Goal: Information Seeking & Learning: Check status

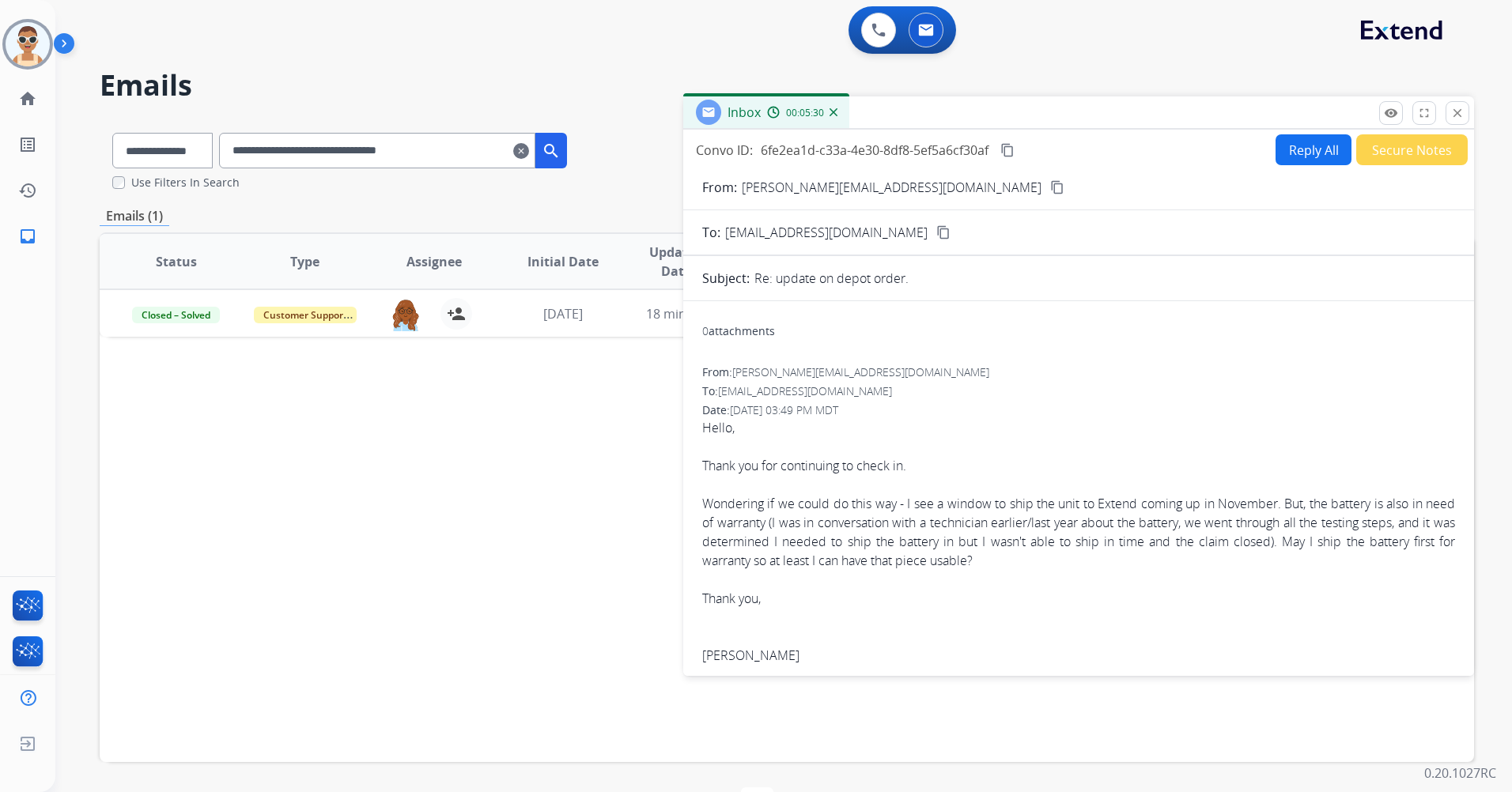
select select "**********"
click at [1446, 112] on button "close Close" at bounding box center [1457, 113] width 23 height 23
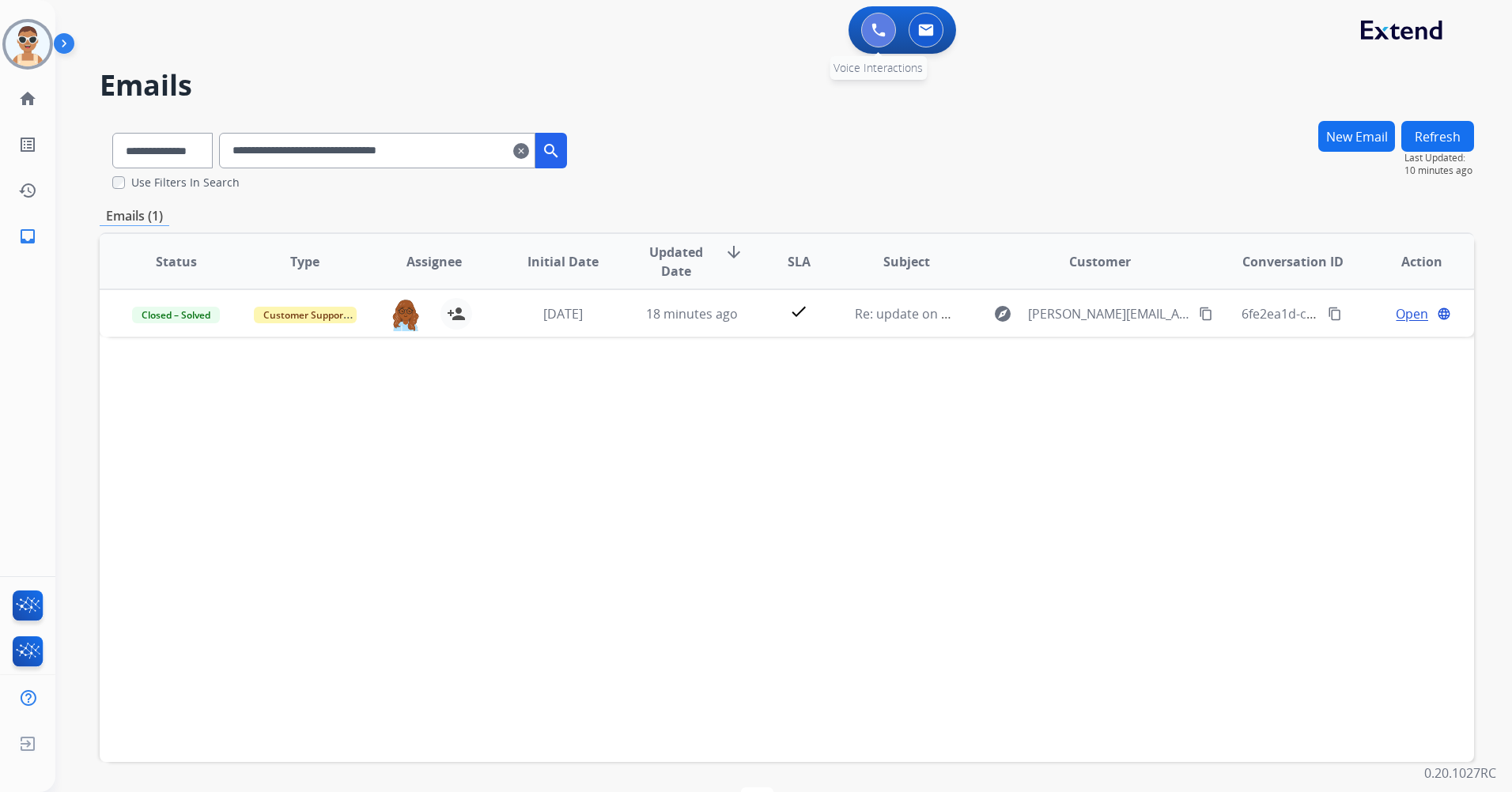
click at [874, 36] on img at bounding box center [879, 30] width 14 height 14
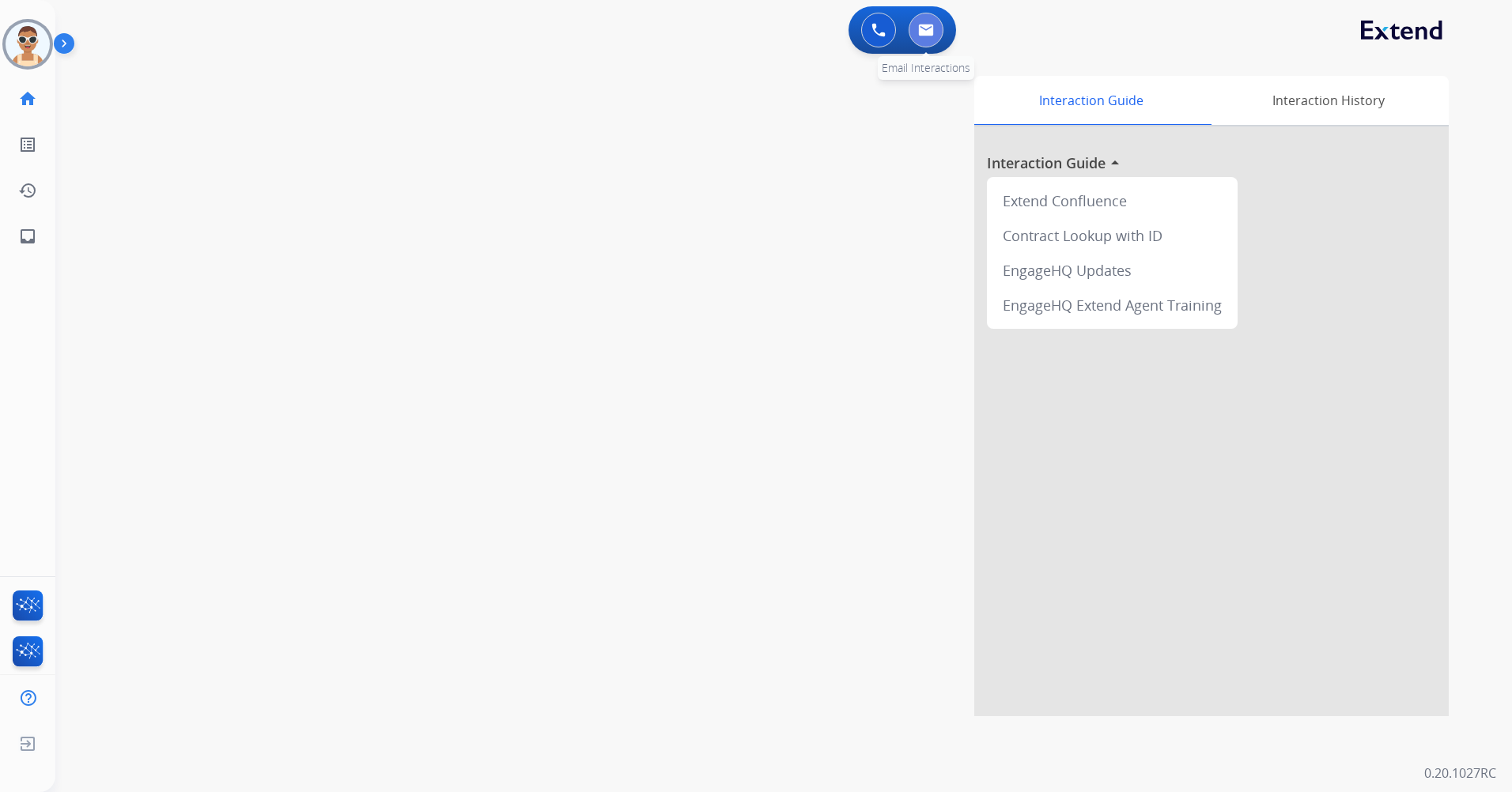
click at [928, 25] on img at bounding box center [926, 30] width 16 height 13
select select "**********"
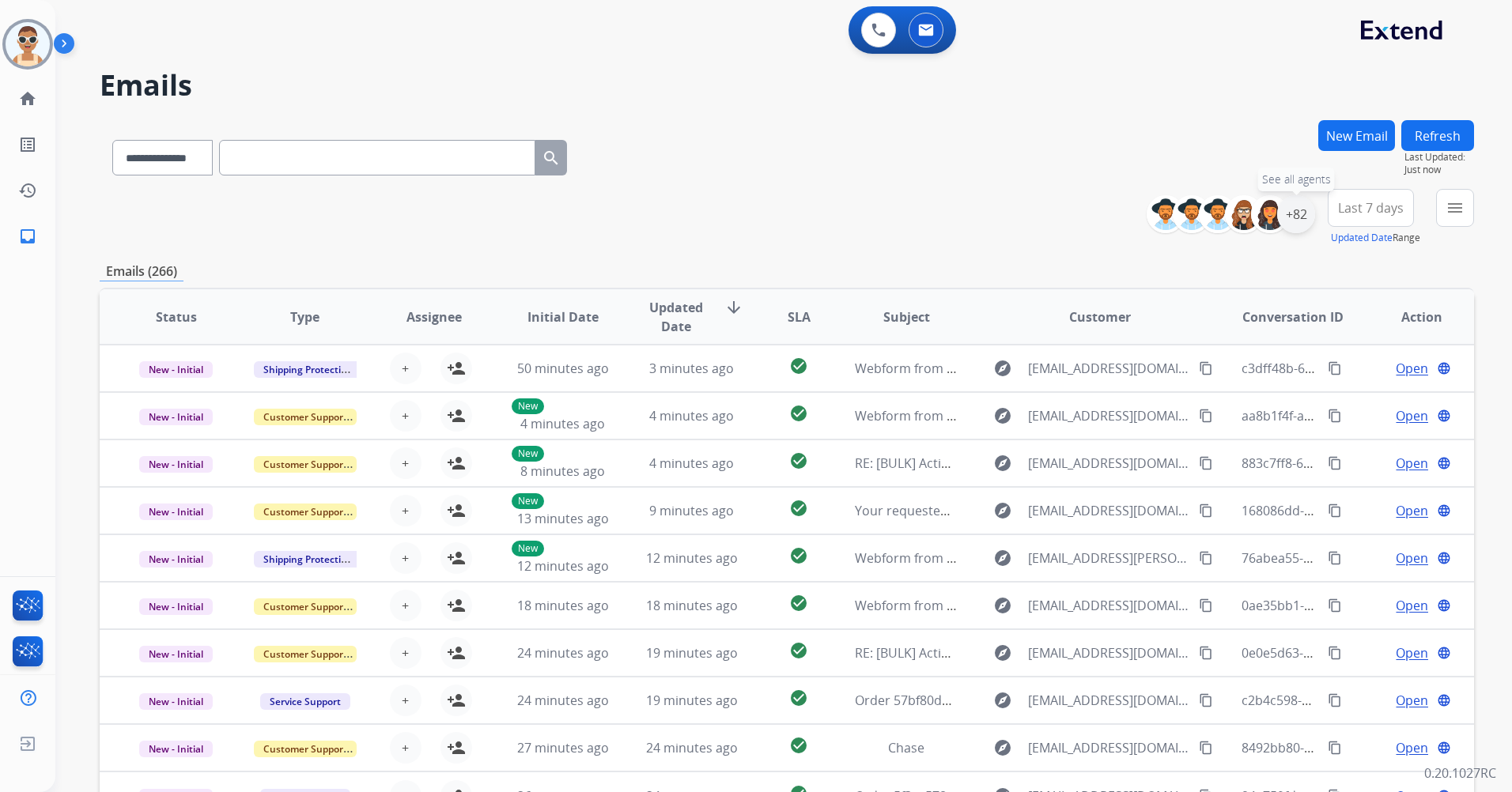
click at [1292, 219] on div "+82" at bounding box center [1296, 214] width 38 height 38
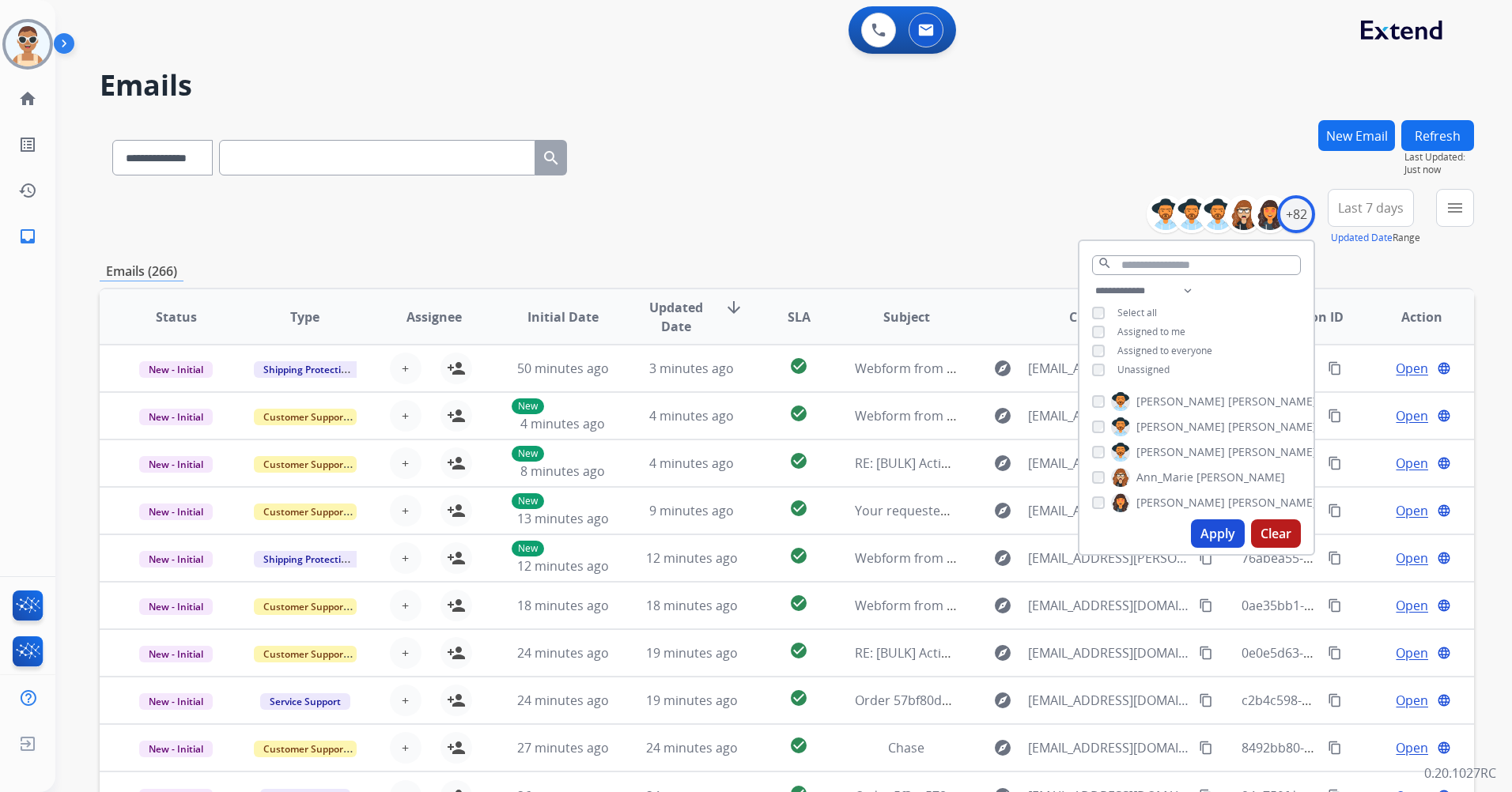
click at [1167, 328] on span "Assigned to me" at bounding box center [1151, 332] width 68 height 14
drag, startPoint x: 1202, startPoint y: 523, endPoint x: 1188, endPoint y: 505, distance: 22.8
click at [1202, 523] on button "Apply" at bounding box center [1218, 534] width 54 height 29
click at [1382, 211] on span "Last 7 days" at bounding box center [1371, 207] width 66 height 6
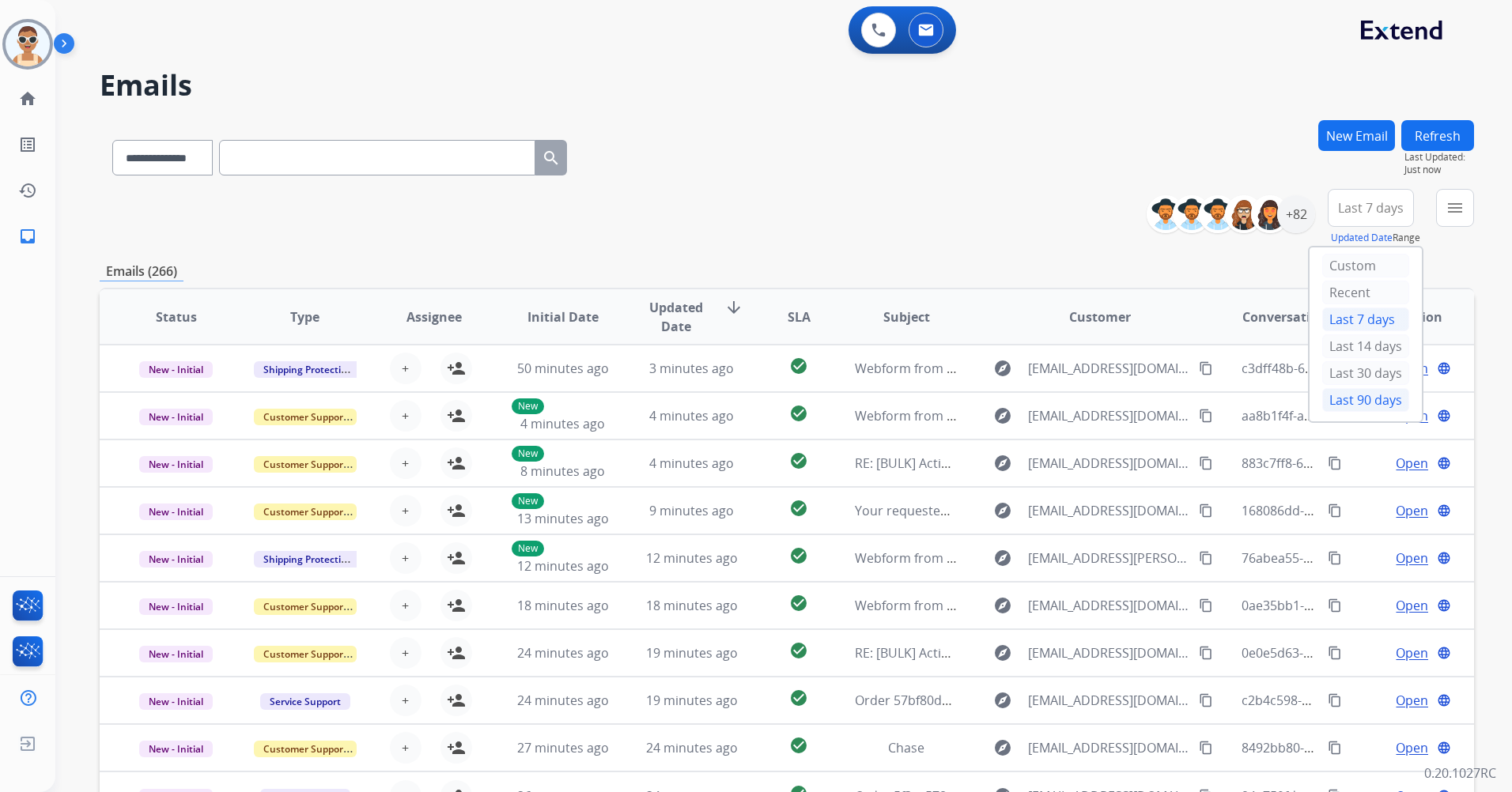
click at [1343, 399] on div "Last 90 days" at bounding box center [1365, 400] width 87 height 23
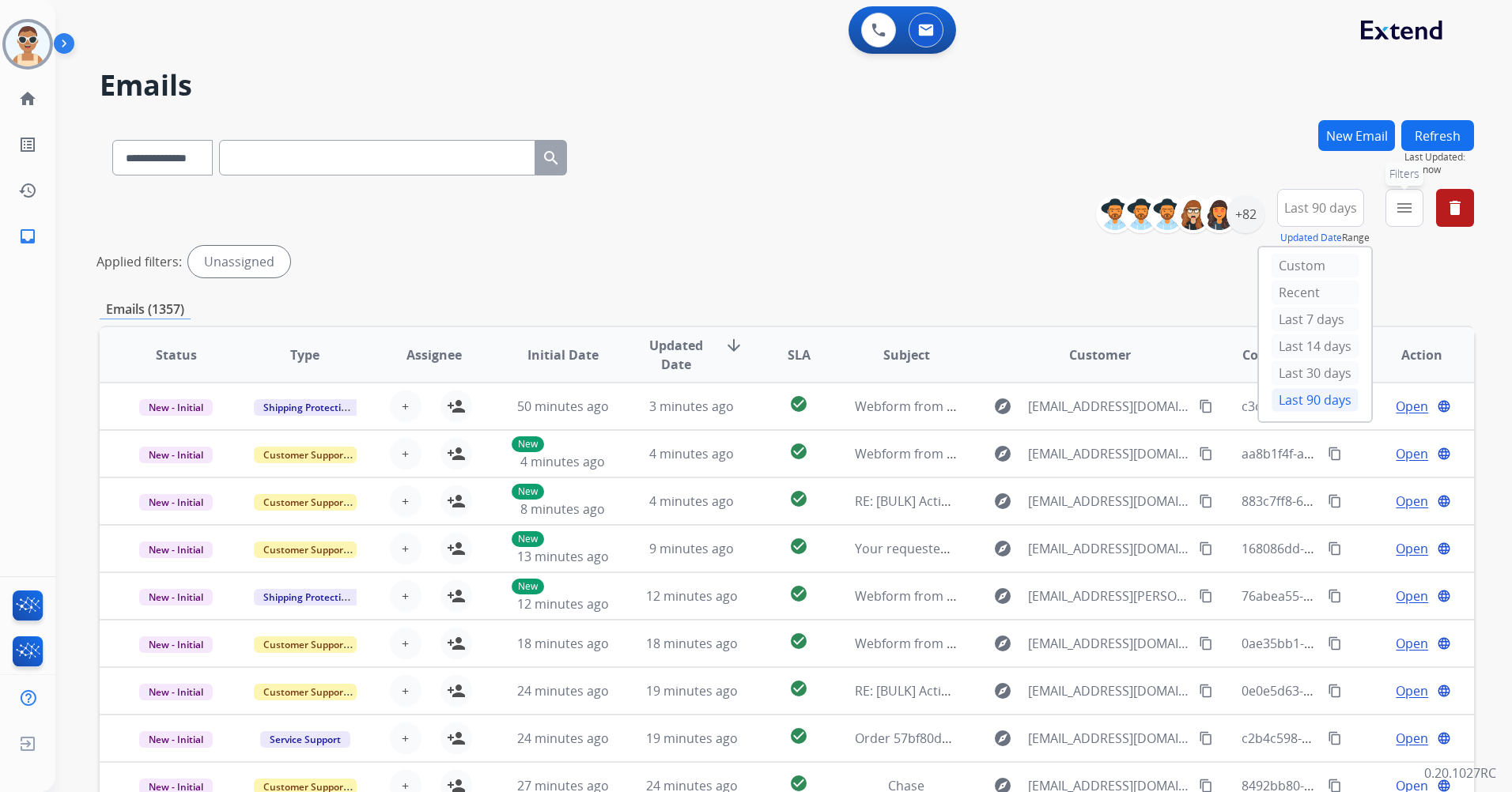
click at [1419, 202] on button "menu Filters" at bounding box center [1405, 208] width 38 height 38
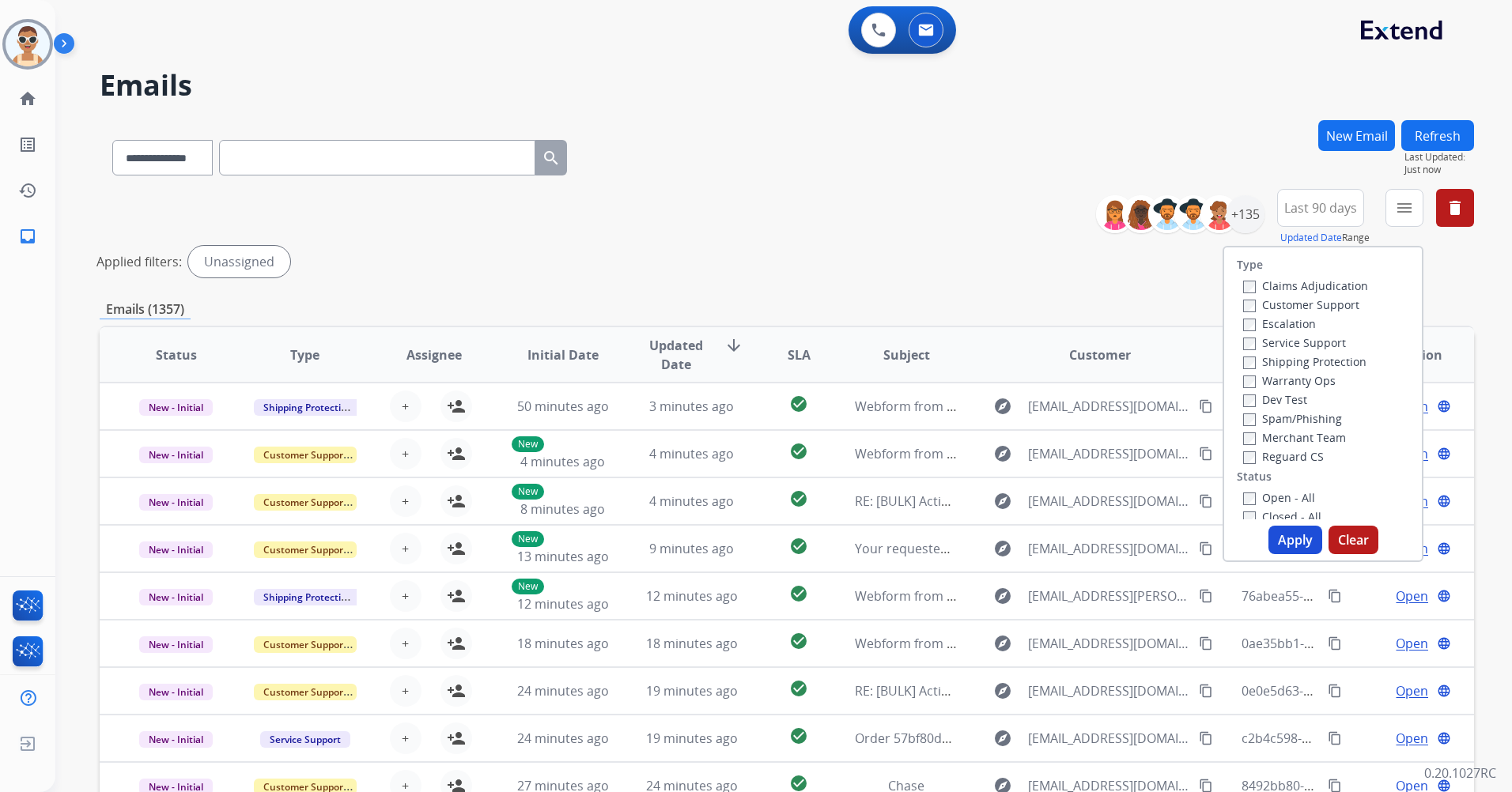
click at [1329, 305] on label "Customer Support" at bounding box center [1301, 305] width 116 height 15
click at [1330, 360] on label "Shipping Protection" at bounding box center [1305, 361] width 123 height 15
click at [1276, 448] on div "Reguard CS" at bounding box center [1306, 456] width 125 height 19
click at [1274, 456] on label "Reguard CS" at bounding box center [1284, 457] width 81 height 15
click at [1274, 497] on label "Open - All" at bounding box center [1280, 497] width 72 height 15
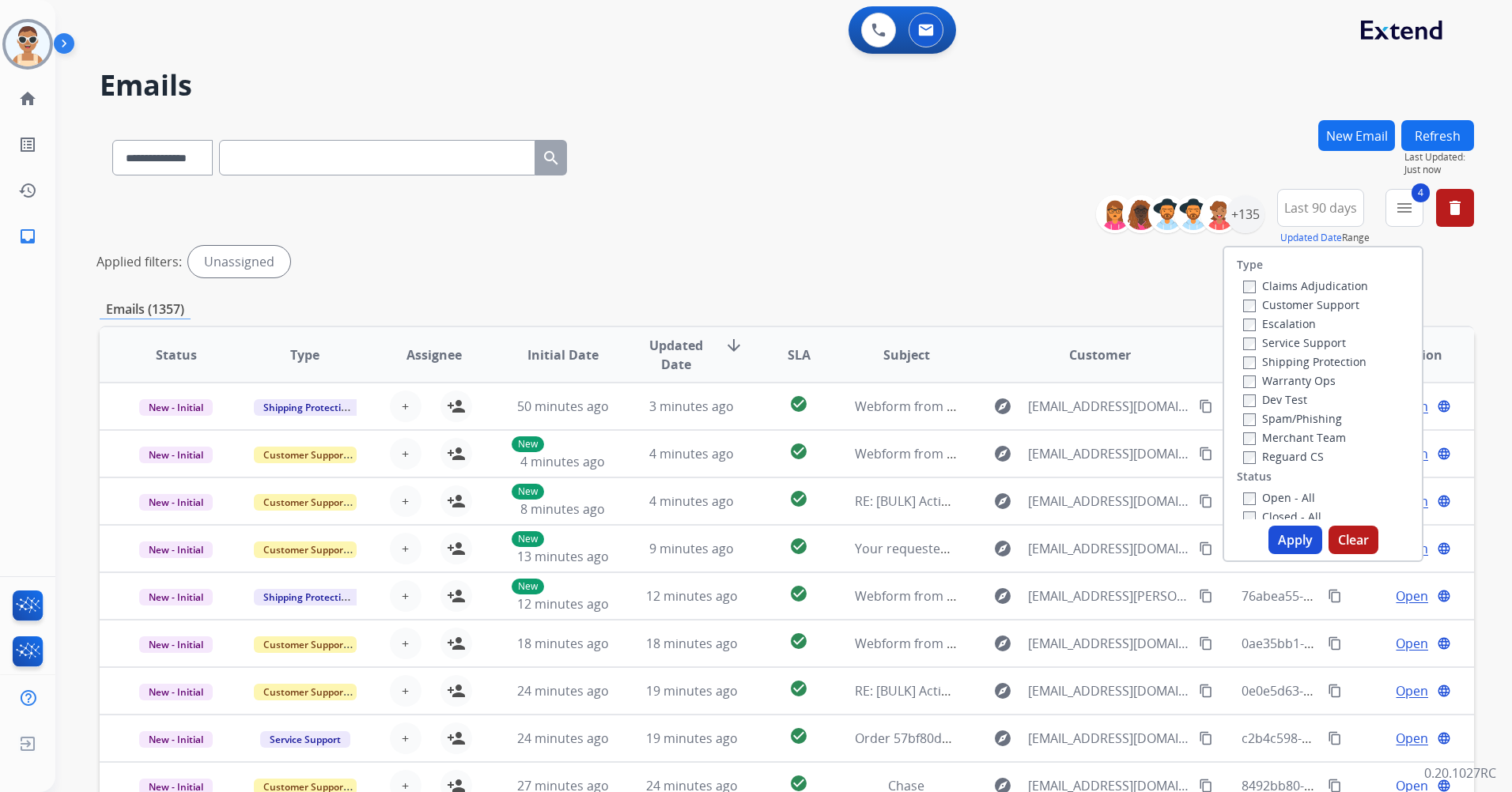
click at [1283, 542] on button "Apply" at bounding box center [1296, 541] width 54 height 29
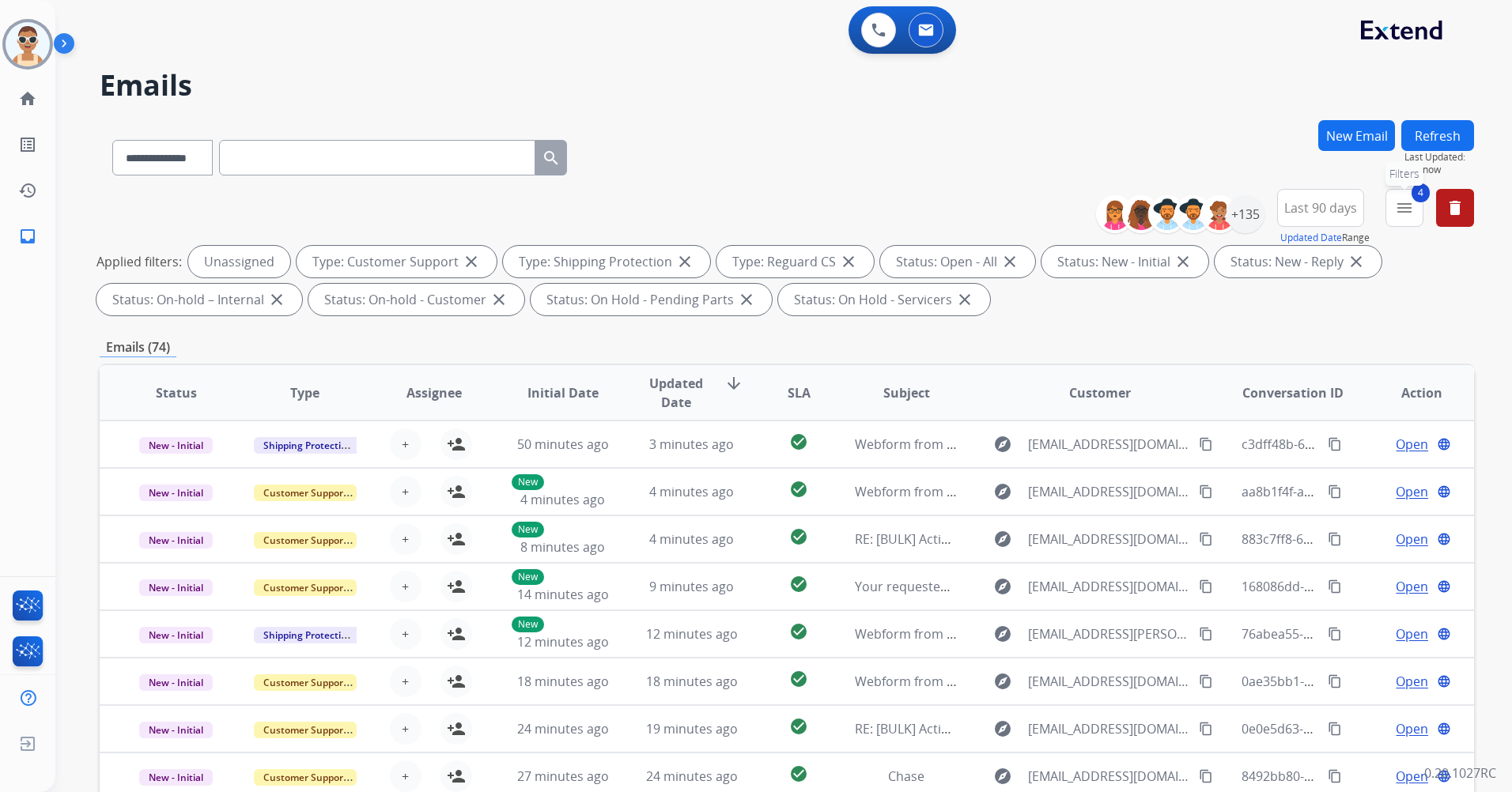
click at [1417, 213] on button "4 menu Filters" at bounding box center [1405, 208] width 38 height 38
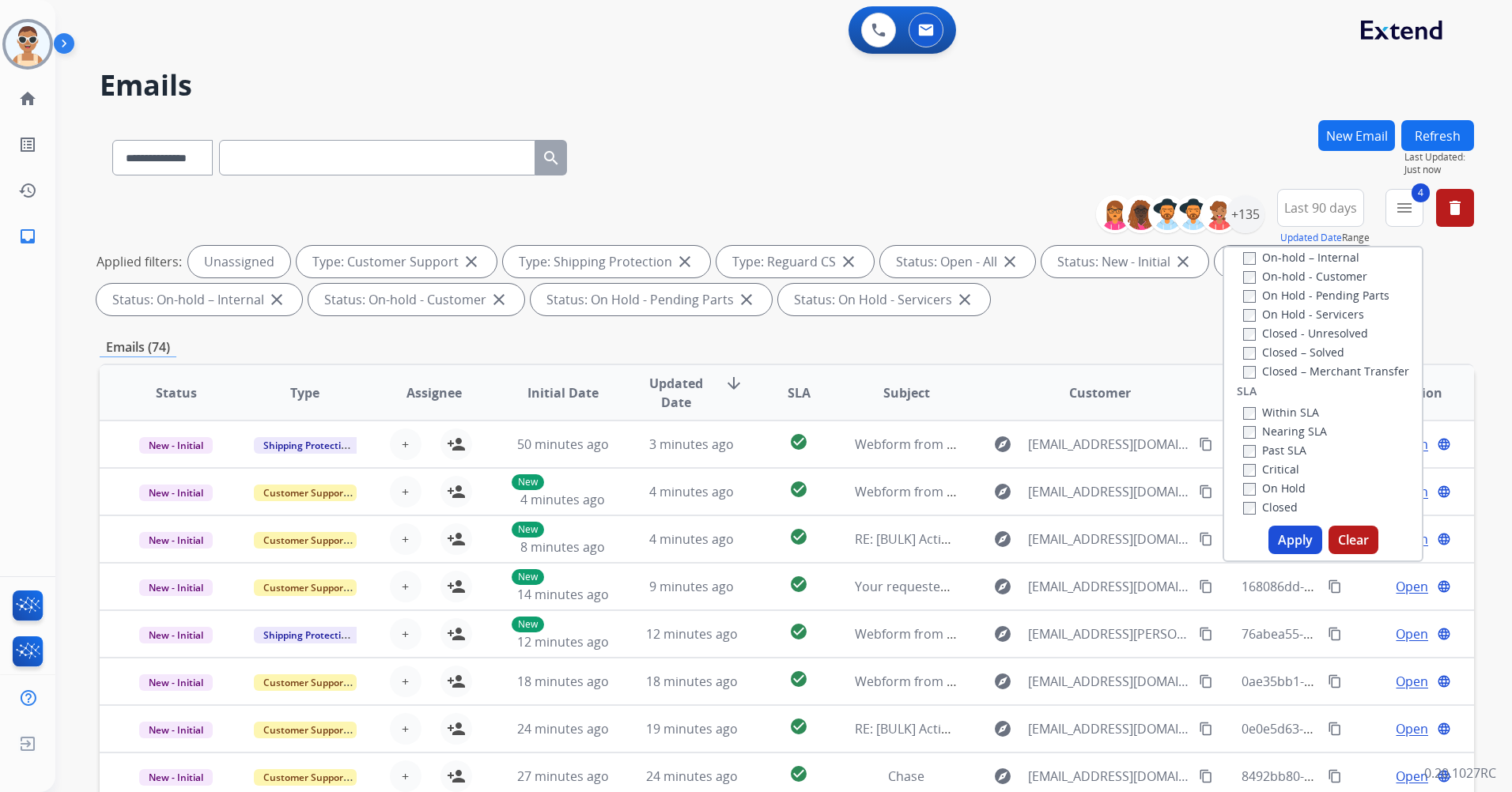
scroll to position [417, 0]
click at [1276, 350] on label "Past SLA" at bounding box center [1275, 349] width 63 height 15
click at [1275, 365] on label "Critical" at bounding box center [1271, 368] width 56 height 15
drag, startPoint x: 1286, startPoint y: 533, endPoint x: 876, endPoint y: 308, distance: 467.7
click at [1286, 532] on button "Apply" at bounding box center [1296, 541] width 54 height 29
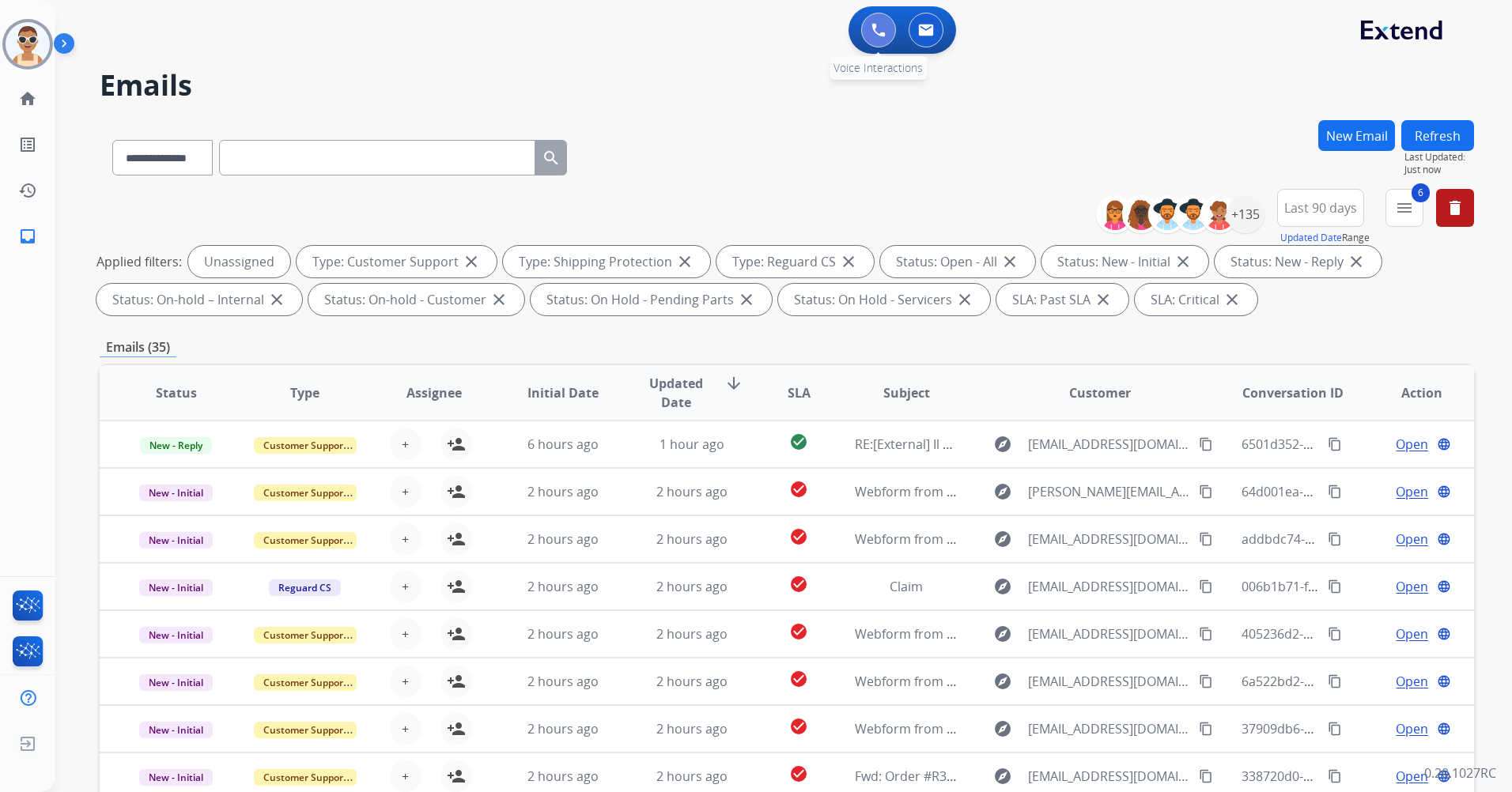
click at [876, 26] on img at bounding box center [879, 30] width 14 height 14
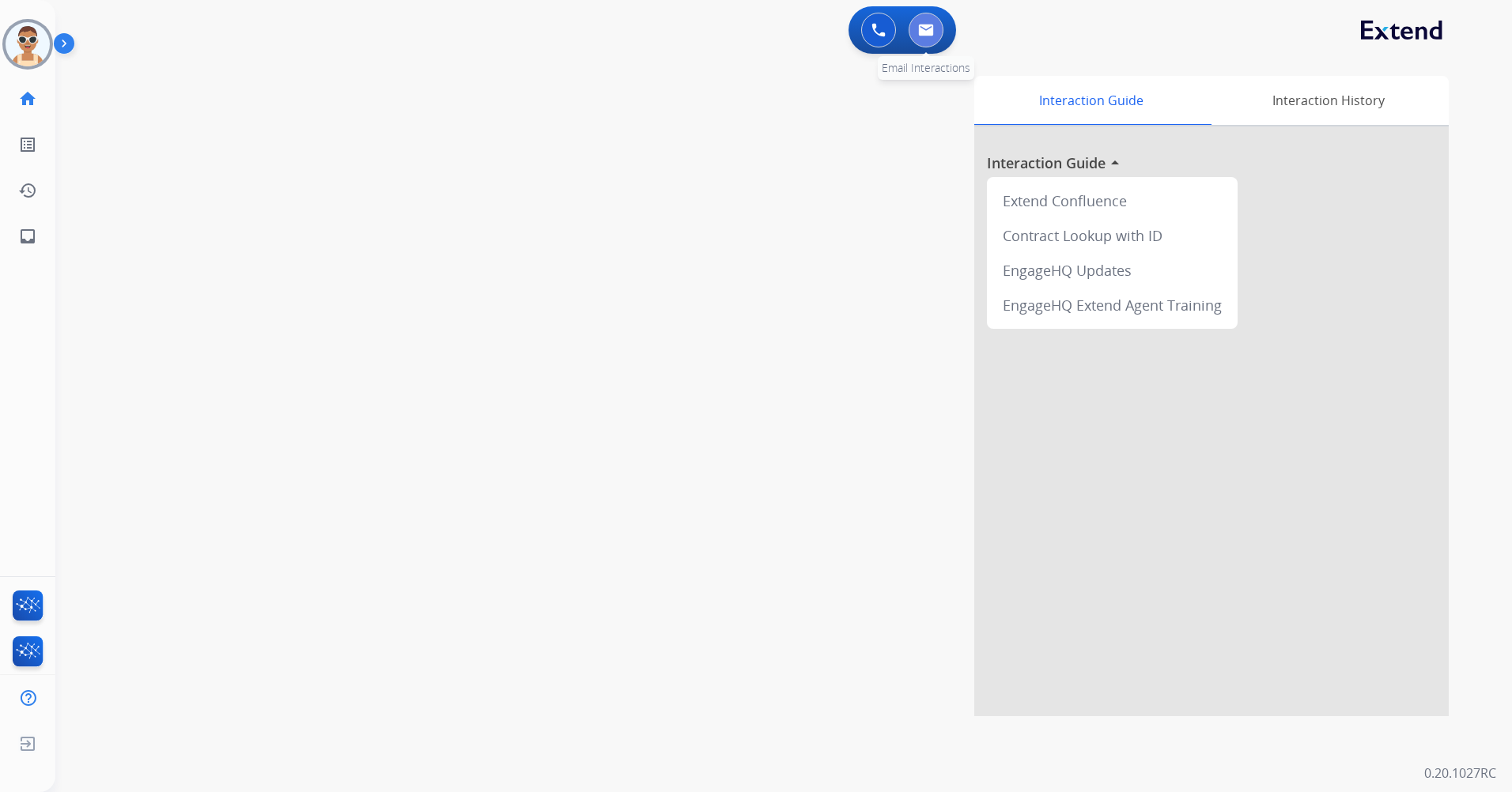
click at [935, 20] on button at bounding box center [925, 30] width 35 height 35
select select "**********"
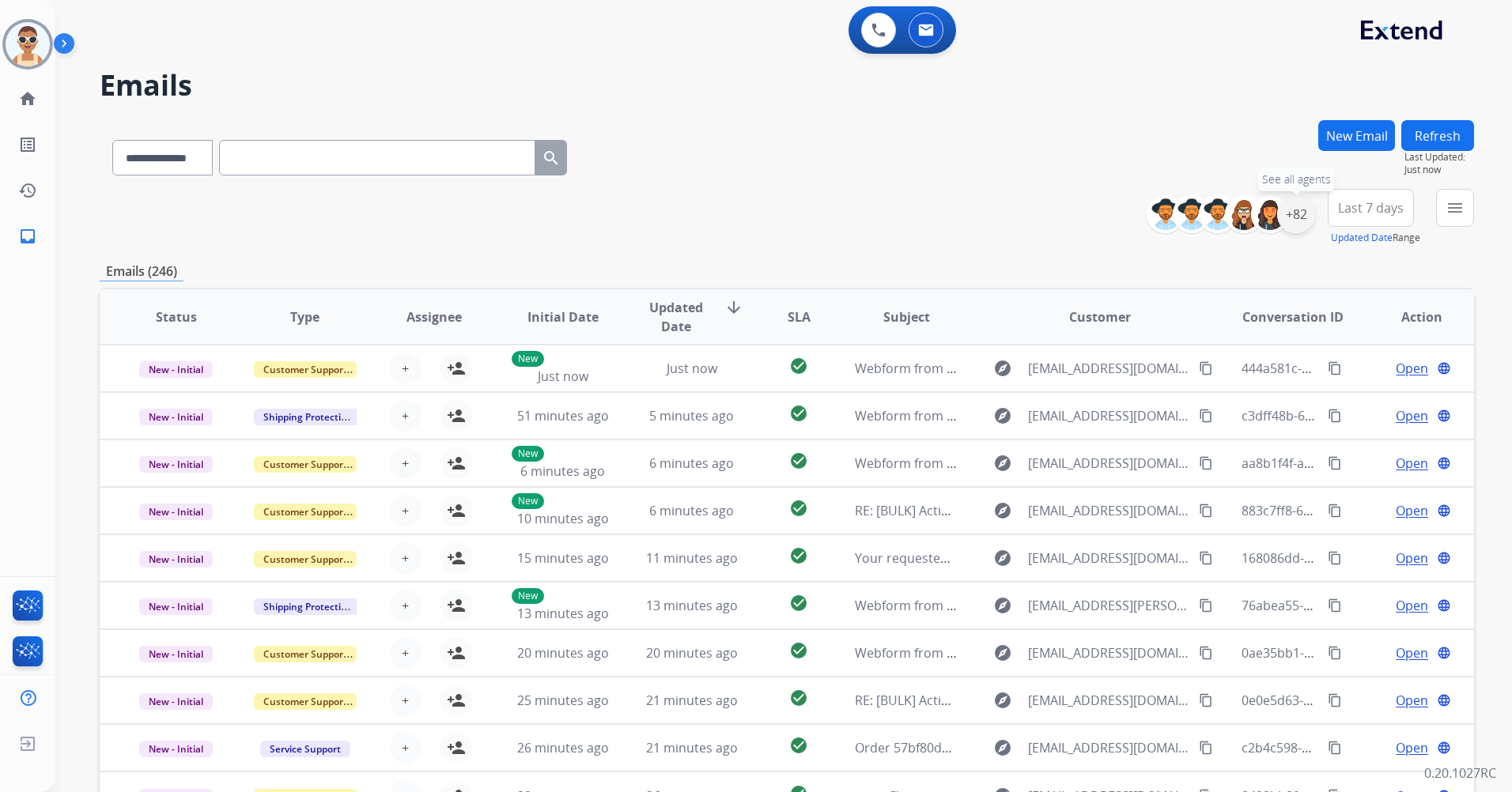
click at [1305, 215] on div "+82" at bounding box center [1296, 214] width 38 height 38
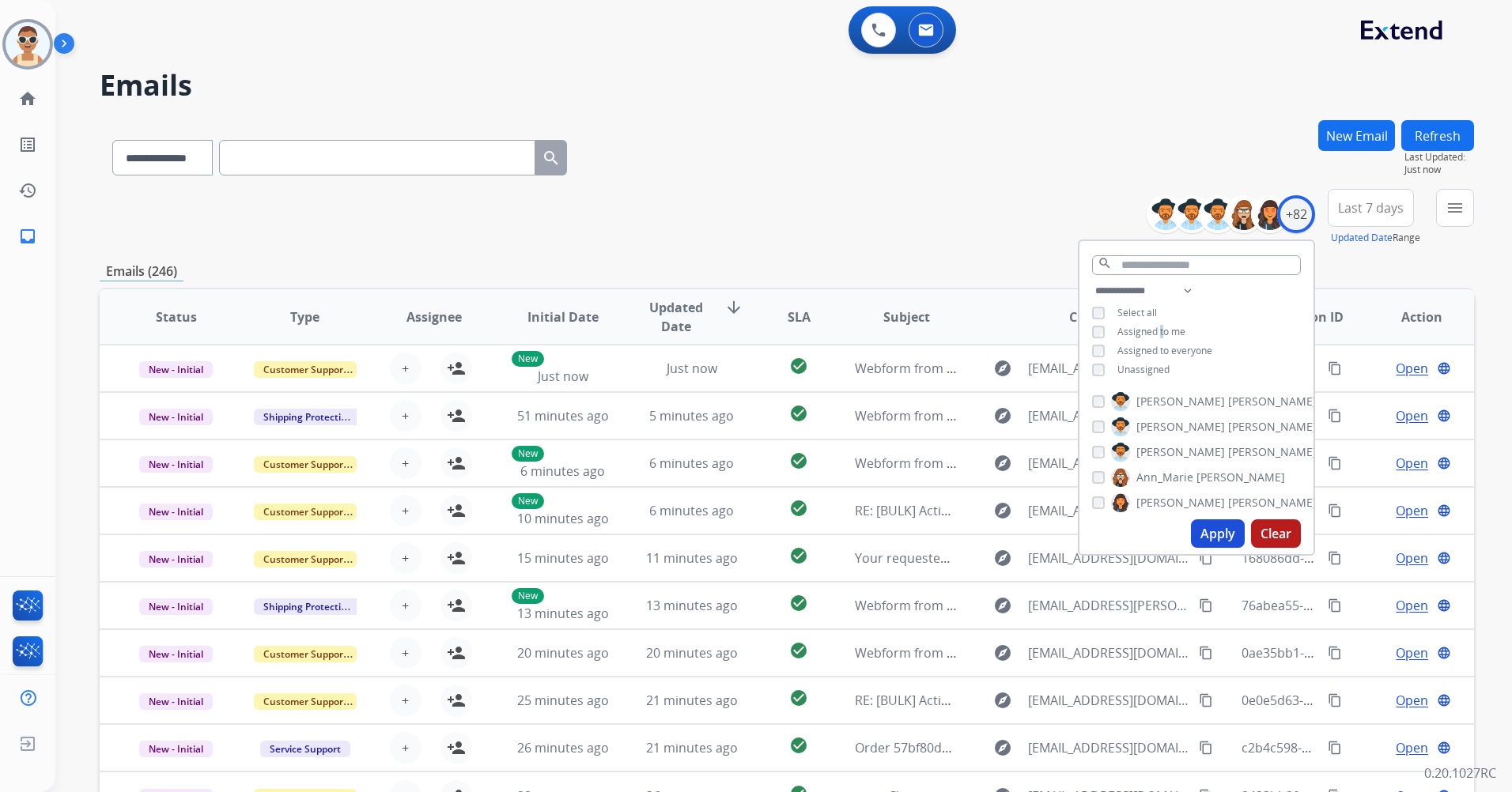
click at [1159, 330] on span "Assigned to me" at bounding box center [1151, 332] width 68 height 14
drag, startPoint x: 1159, startPoint y: 330, endPoint x: 1143, endPoint y: 363, distance: 36.7
click at [1144, 370] on span "Unassigned" at bounding box center [1143, 369] width 52 height 14
click at [1182, 291] on select "**********" at bounding box center [1146, 290] width 109 height 19
select select "**********"
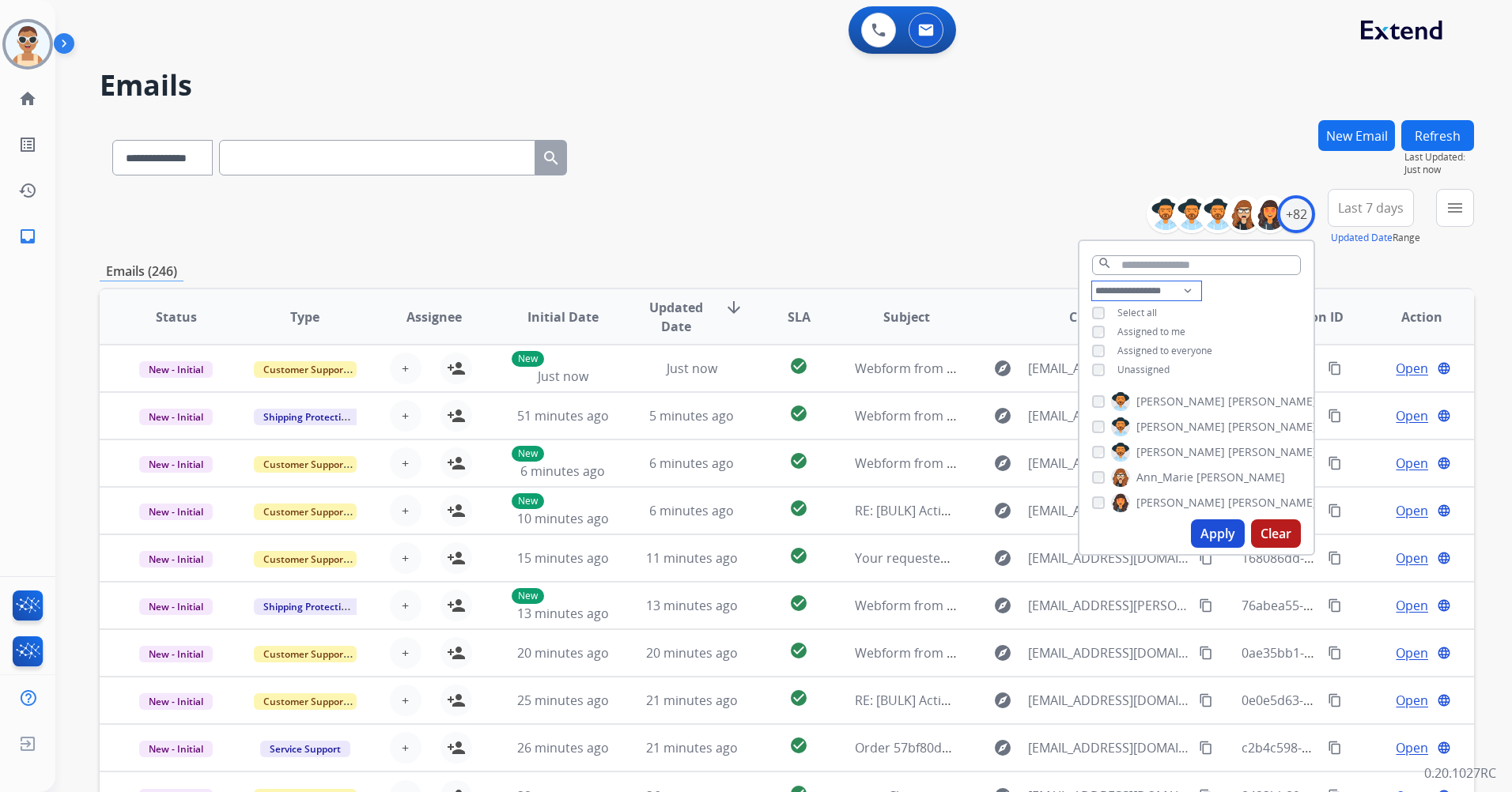
click at [1092, 281] on select "**********" at bounding box center [1146, 290] width 109 height 19
click at [1193, 335] on span "Assigned to everyone" at bounding box center [1164, 332] width 95 height 14
click at [1211, 523] on button "Apply" at bounding box center [1218, 534] width 54 height 29
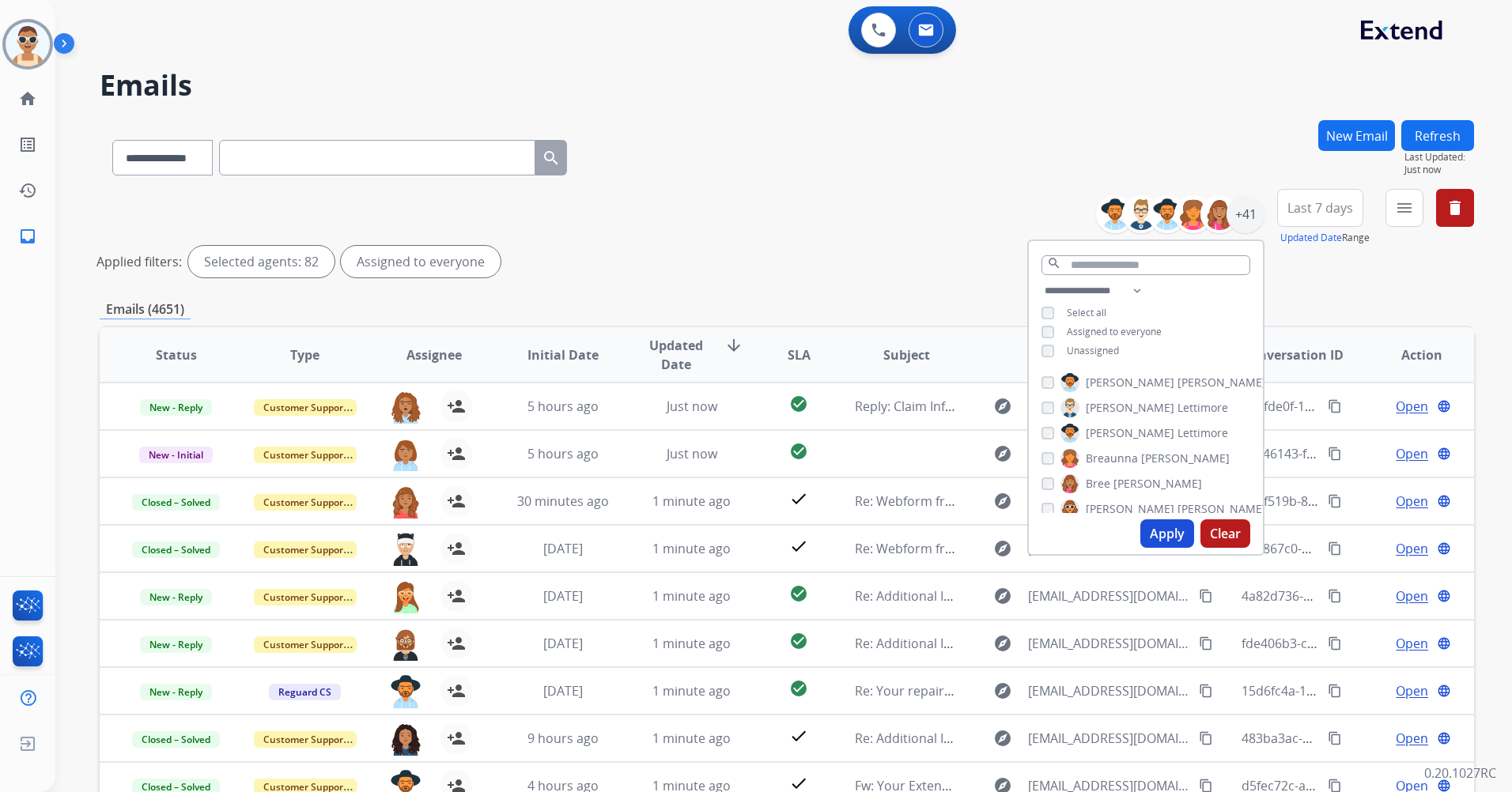
click at [1167, 538] on button "Apply" at bounding box center [1168, 534] width 54 height 29
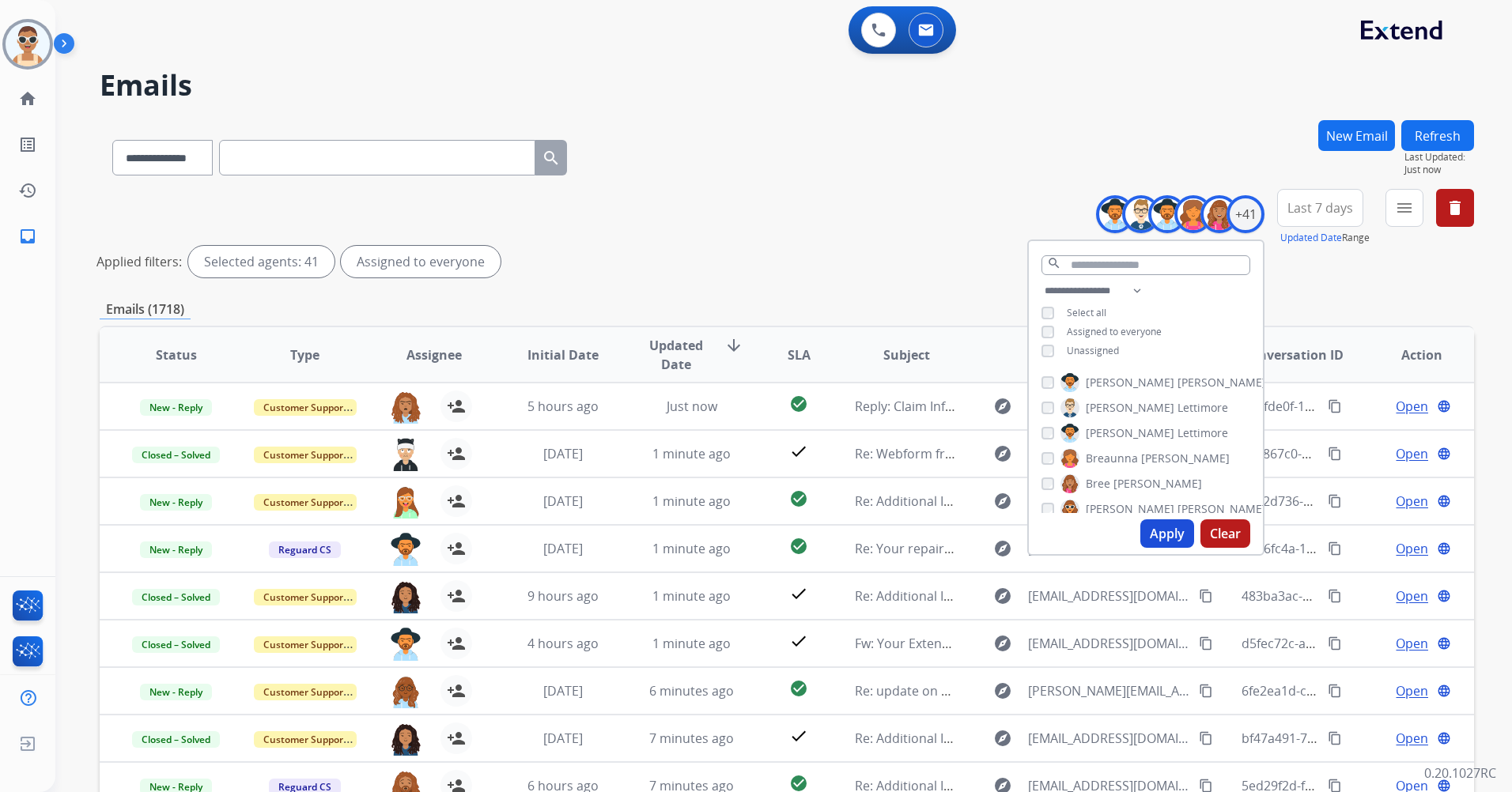
click at [1306, 216] on button "Last 7 days" at bounding box center [1320, 208] width 87 height 38
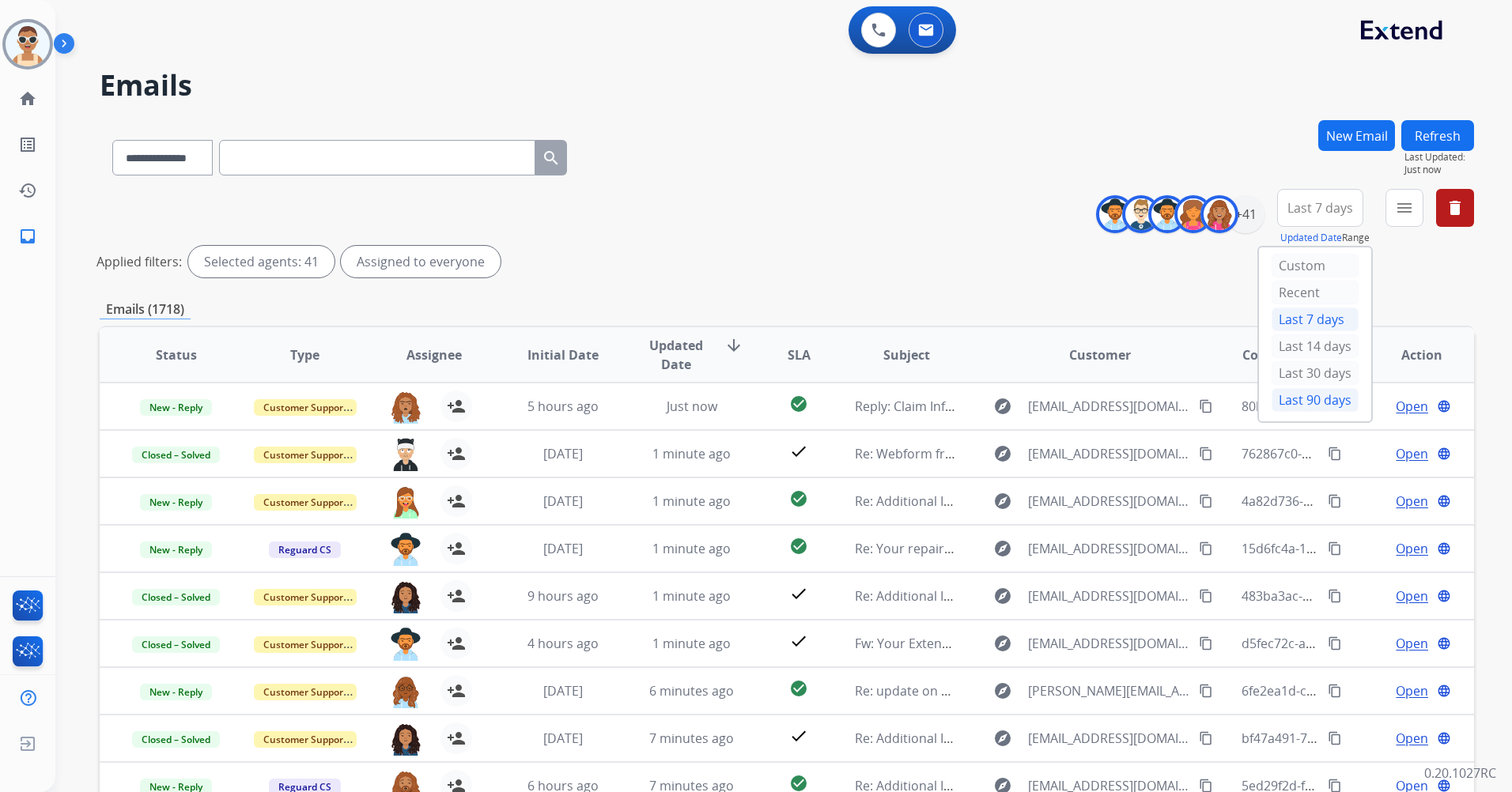
click at [1291, 395] on div "Last 90 days" at bounding box center [1315, 400] width 87 height 23
click at [1407, 214] on mat-icon "menu" at bounding box center [1404, 207] width 19 height 19
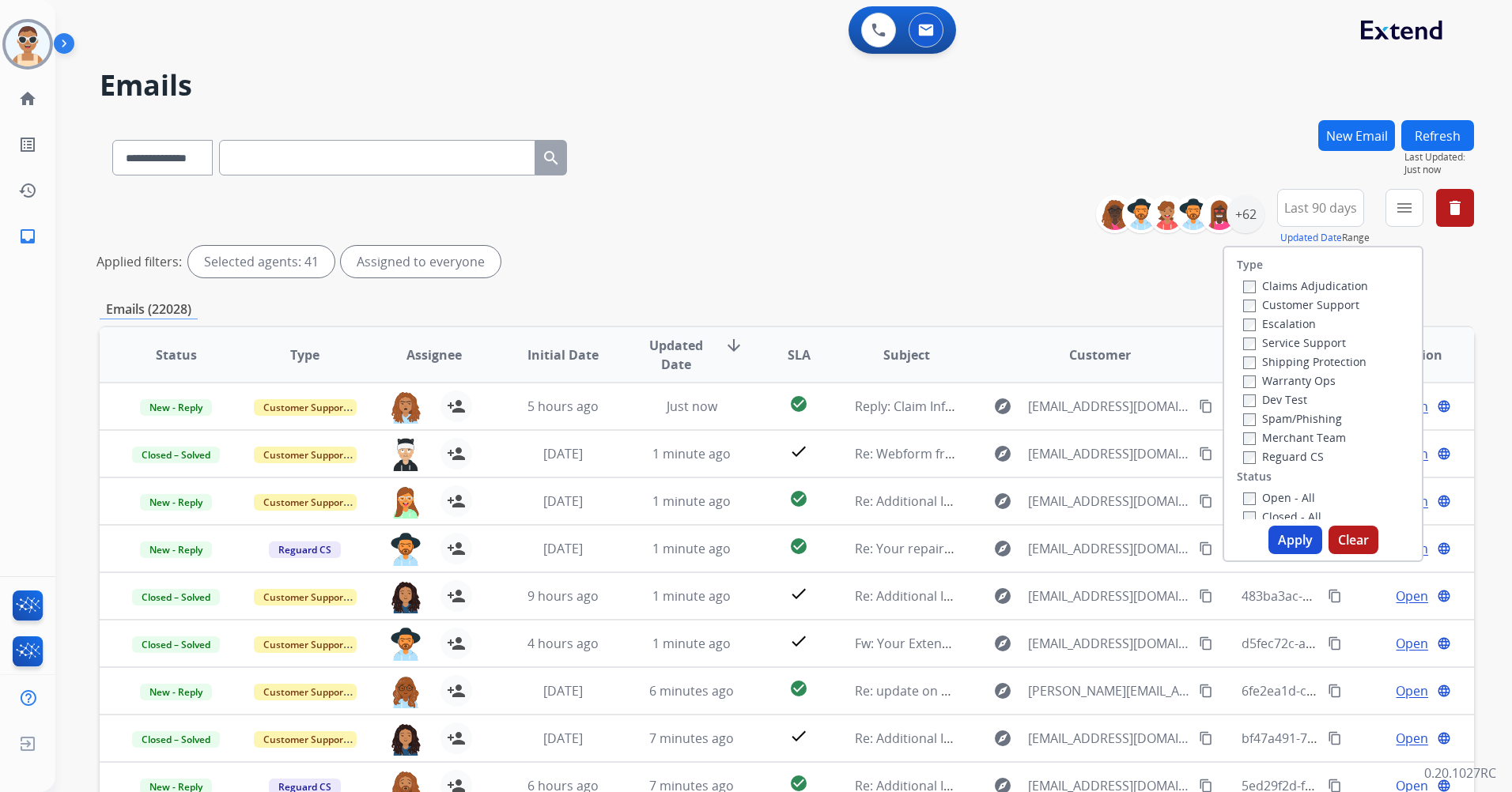
click at [1306, 300] on label "Customer Support" at bounding box center [1301, 305] width 116 height 15
click at [1316, 352] on div "Shipping Protection" at bounding box center [1306, 361] width 125 height 19
click at [1299, 367] on label "Shipping Protection" at bounding box center [1305, 361] width 123 height 15
click at [1275, 454] on label "Reguard CS" at bounding box center [1284, 457] width 81 height 15
click at [1266, 493] on label "Open - All" at bounding box center [1280, 497] width 72 height 15
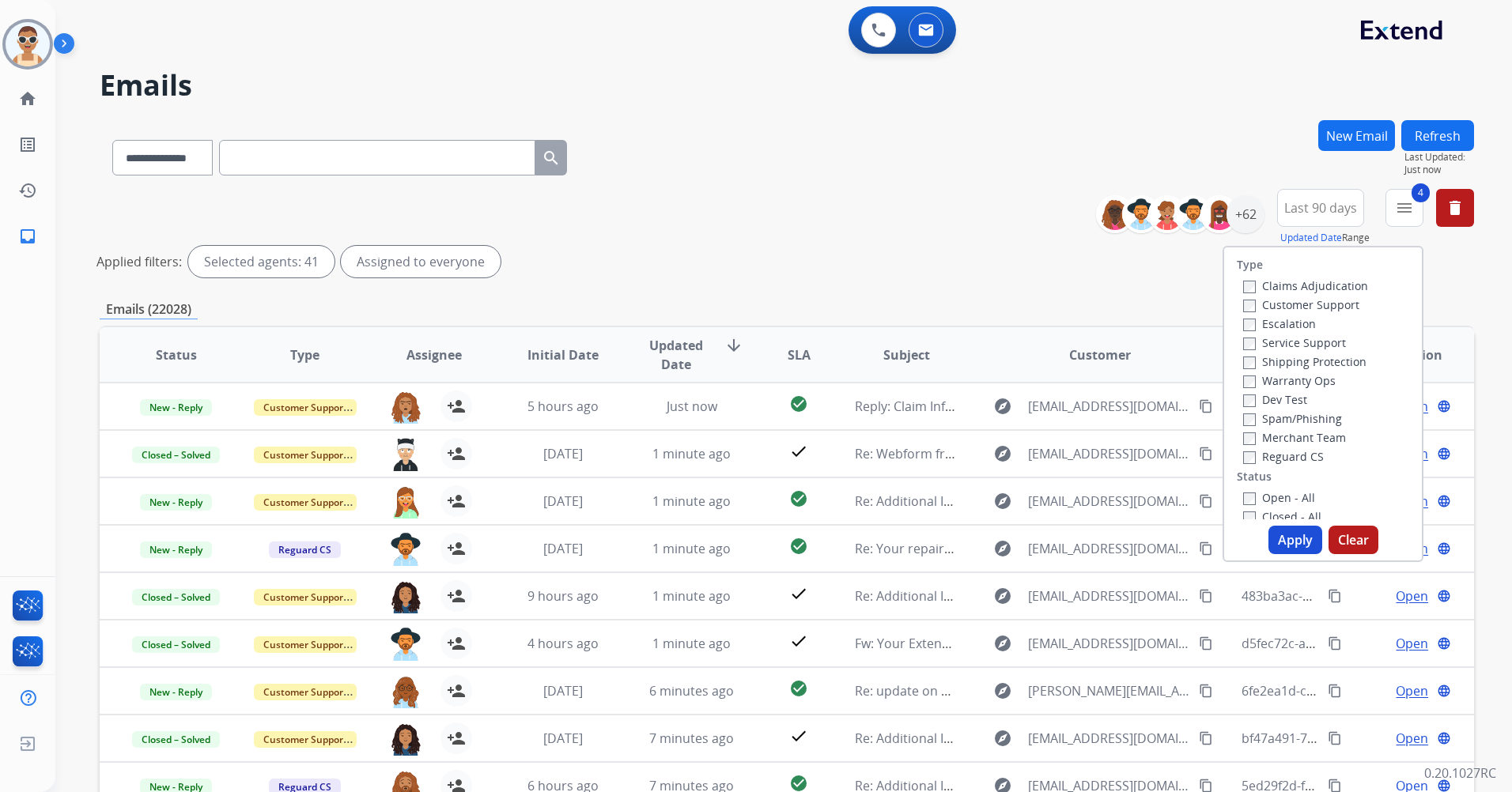
click at [1283, 540] on button "Apply" at bounding box center [1296, 541] width 54 height 29
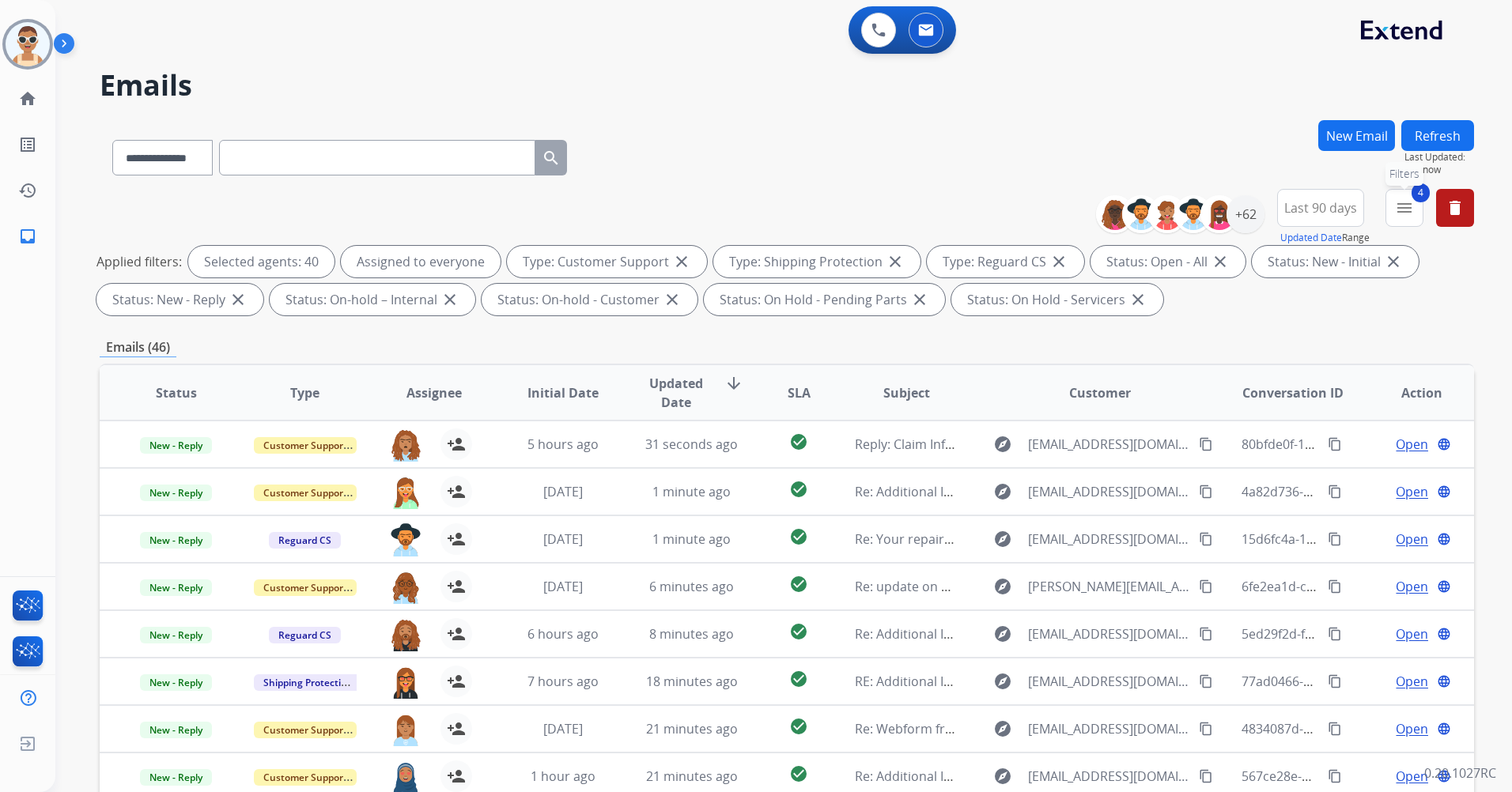
click at [1404, 205] on mat-icon "menu" at bounding box center [1404, 207] width 19 height 19
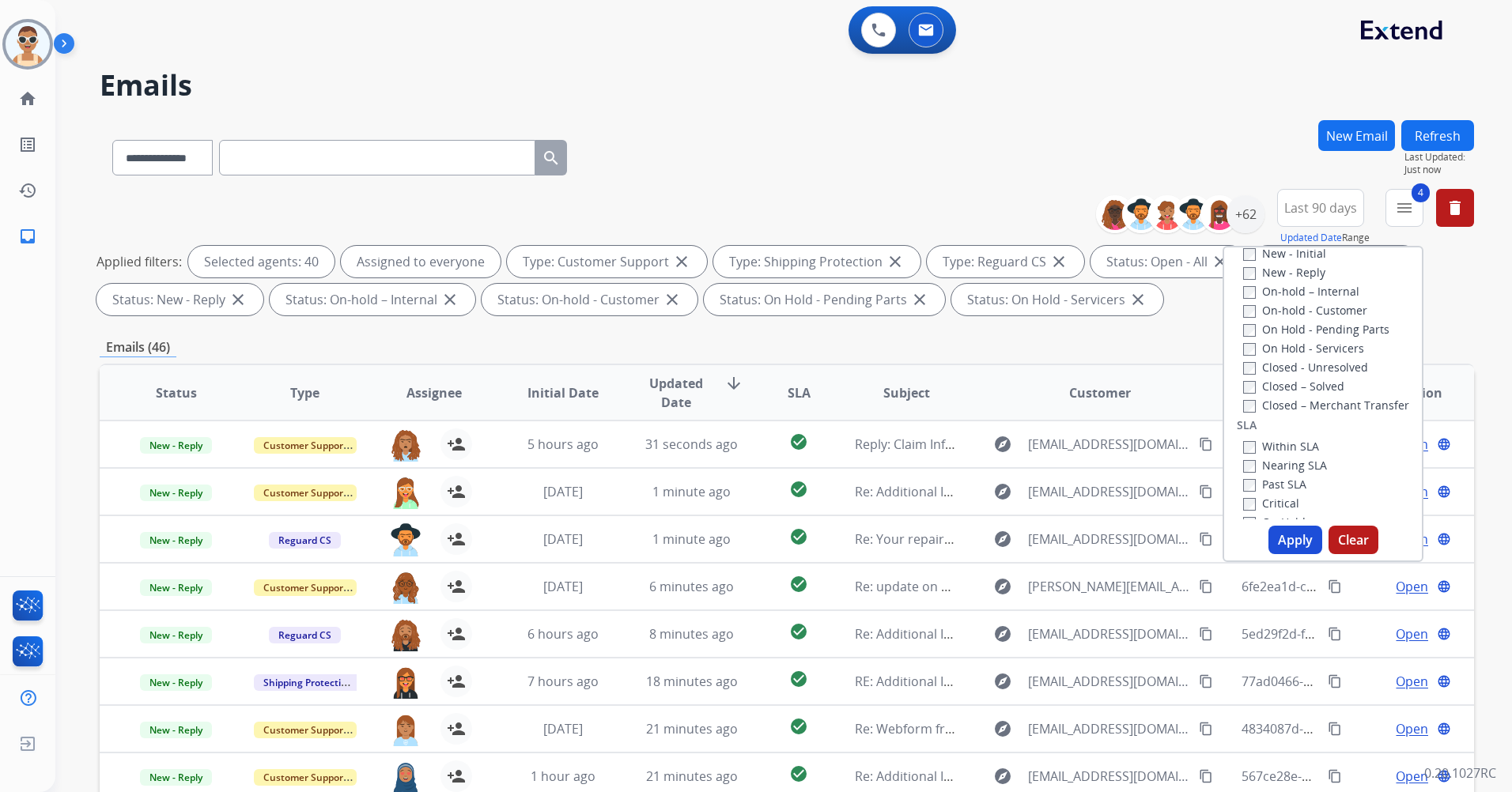
scroll to position [316, 0]
click at [1277, 448] on label "Past SLA" at bounding box center [1275, 451] width 63 height 15
click at [1278, 466] on label "Critical" at bounding box center [1271, 469] width 56 height 15
click at [1280, 543] on button "Apply" at bounding box center [1296, 541] width 54 height 29
